Goal: Participate in discussion

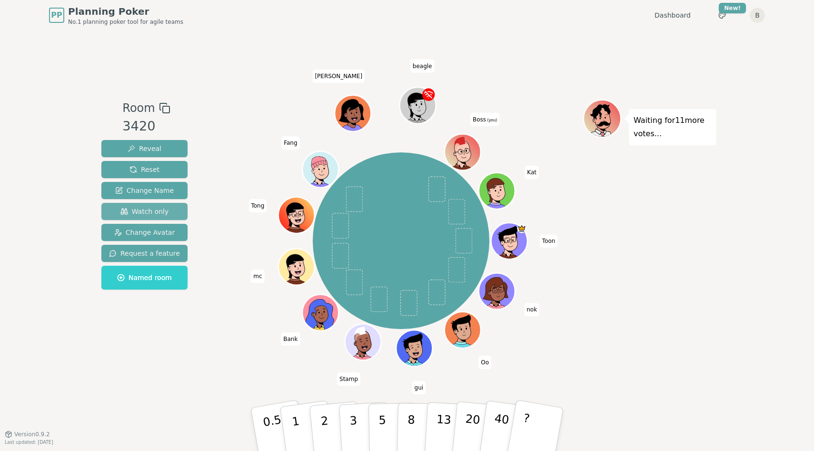
click at [139, 207] on span "Watch only" at bounding box center [144, 212] width 49 height 10
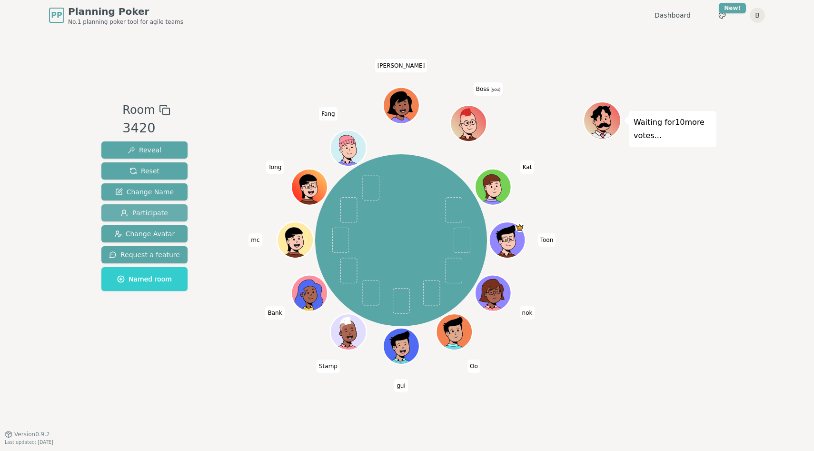
click at [157, 217] on span "Participate" at bounding box center [144, 213] width 47 height 10
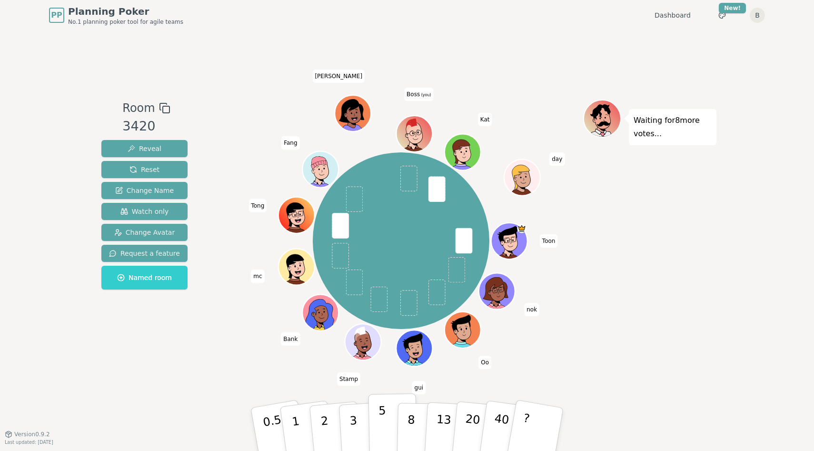
click at [387, 420] on button "5" at bounding box center [393, 429] width 49 height 72
click at [353, 422] on p "3" at bounding box center [354, 430] width 10 height 52
click at [374, 422] on button "5" at bounding box center [393, 429] width 49 height 72
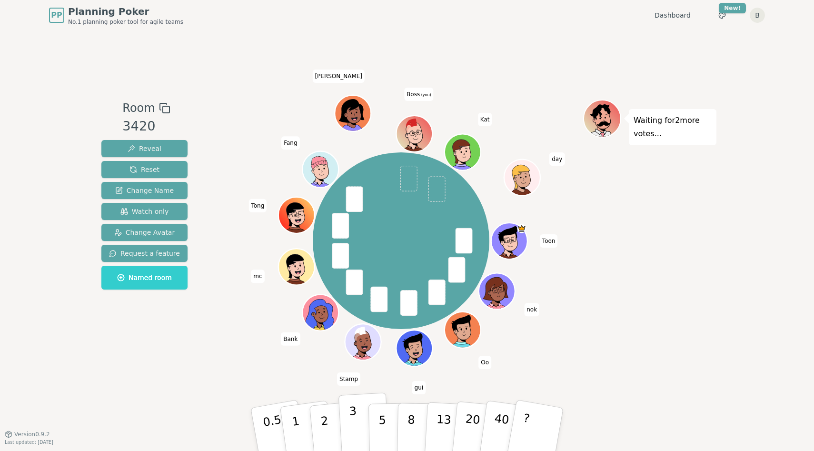
click at [362, 426] on button "3" at bounding box center [365, 429] width 52 height 74
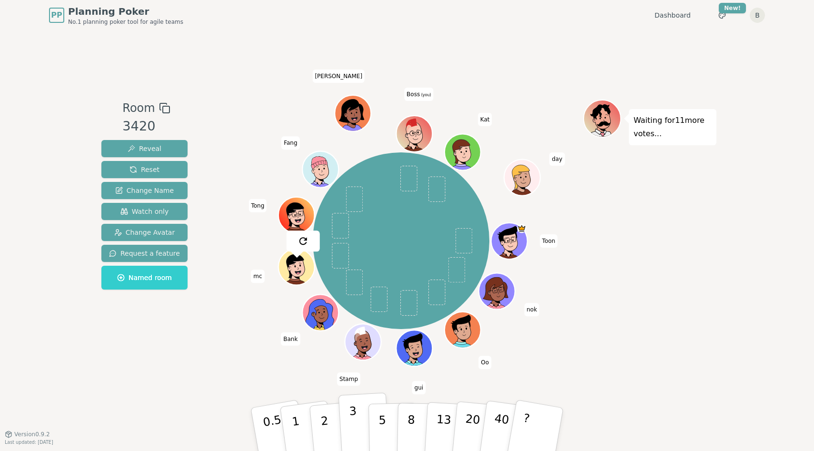
click at [353, 422] on p "3" at bounding box center [354, 430] width 10 height 52
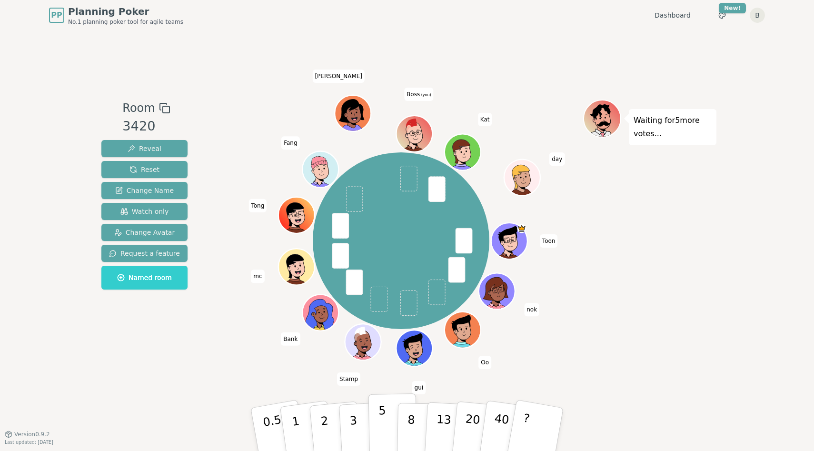
click at [395, 423] on button "5" at bounding box center [393, 429] width 49 height 72
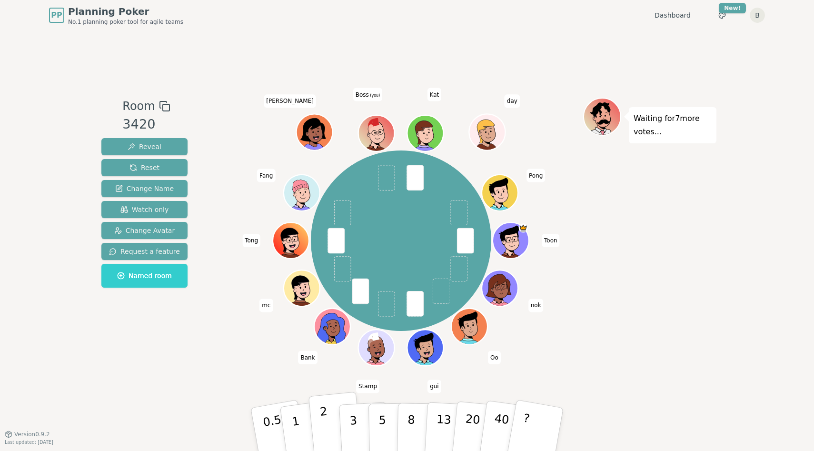
click at [335, 426] on button "2" at bounding box center [336, 430] width 54 height 76
click at [354, 418] on p "3" at bounding box center [354, 430] width 10 height 52
click at [329, 424] on button "2" at bounding box center [336, 430] width 54 height 76
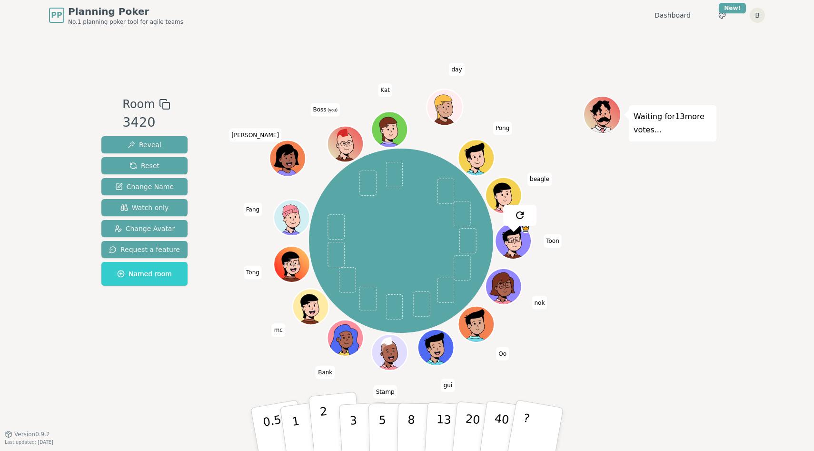
drag, startPoint x: 347, startPoint y: 393, endPoint x: 348, endPoint y: 402, distance: 9.1
click at [347, 393] on div "Room 3420 Reveal Reset Change Name Watch only Change Avatar Request a feature N…" at bounding box center [407, 231] width 619 height 403
click at [351, 414] on p "3" at bounding box center [354, 430] width 10 height 52
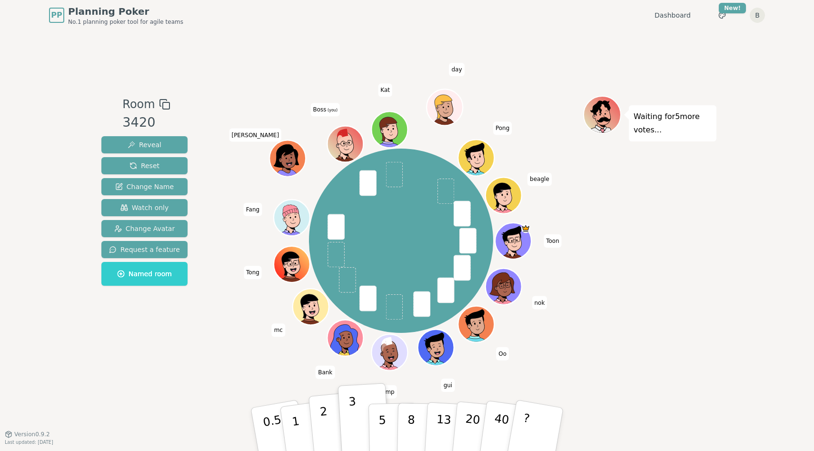
click at [328, 434] on p "2" at bounding box center [325, 431] width 12 height 52
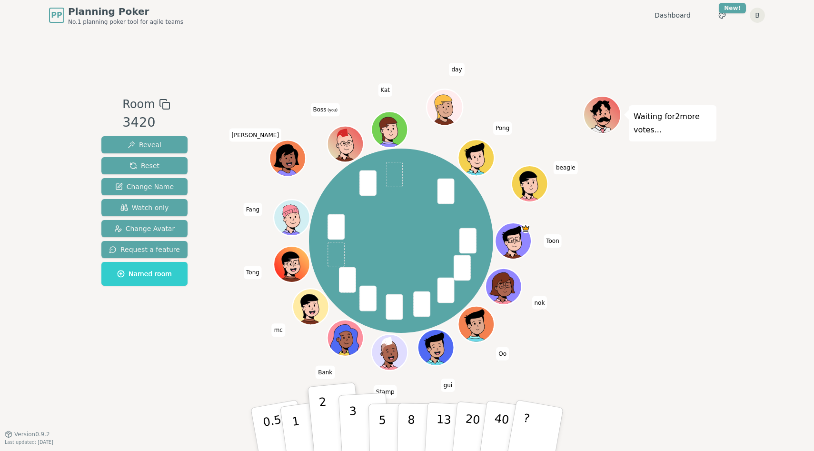
click at [349, 417] on button "3" at bounding box center [365, 429] width 52 height 74
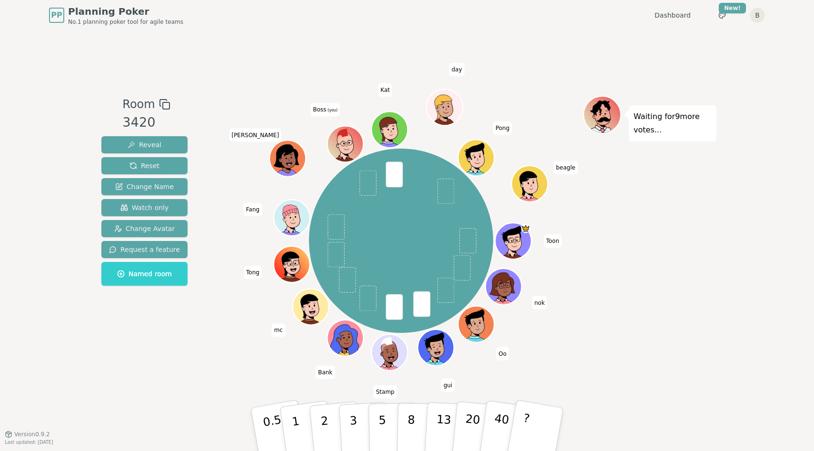
drag, startPoint x: 430, startPoint y: 378, endPoint x: 398, endPoint y: 397, distance: 37.2
click at [425, 380] on div "Room 3420 Reveal Reset Change Name Watch only Change Avatar Request a feature N…" at bounding box center [407, 231] width 619 height 403
drag, startPoint x: 389, startPoint y: 423, endPoint x: 549, endPoint y: 370, distance: 168.8
click at [549, 370] on div "Room 3420 Reveal Reset Change Name Watch only Change Avatar Request a feature N…" at bounding box center [407, 231] width 619 height 403
click at [379, 416] on p "5" at bounding box center [383, 429] width 8 height 51
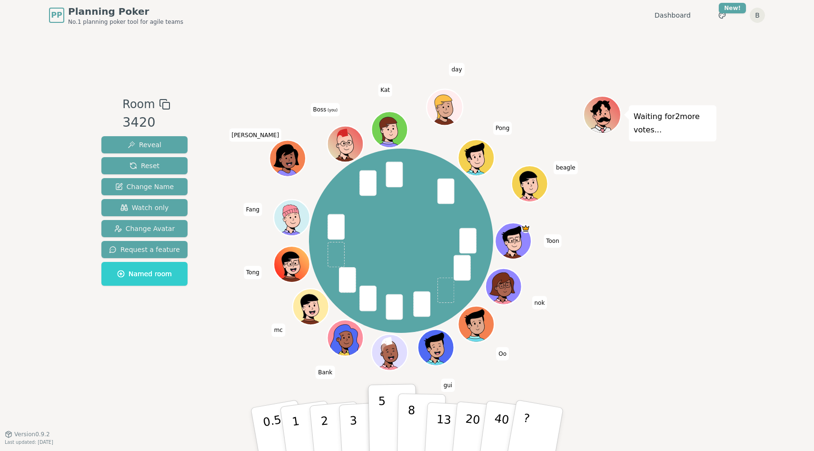
click at [411, 419] on p "8" at bounding box center [411, 428] width 8 height 51
